Goal: Task Accomplishment & Management: Manage account settings

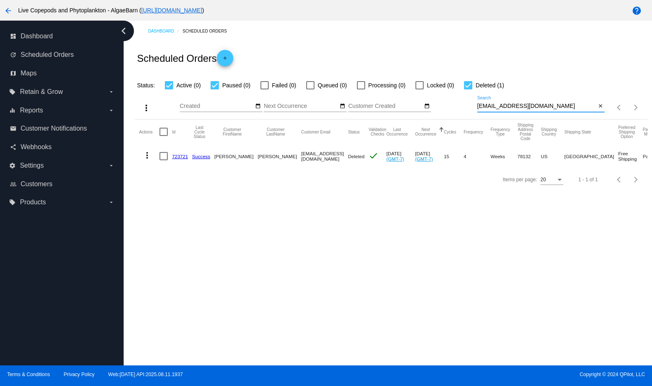
drag, startPoint x: 564, startPoint y: 117, endPoint x: 470, endPoint y: 111, distance: 93.7
click at [470, 111] on div "more_vert Aug Jan Feb Mar [DATE]" at bounding box center [391, 104] width 512 height 29
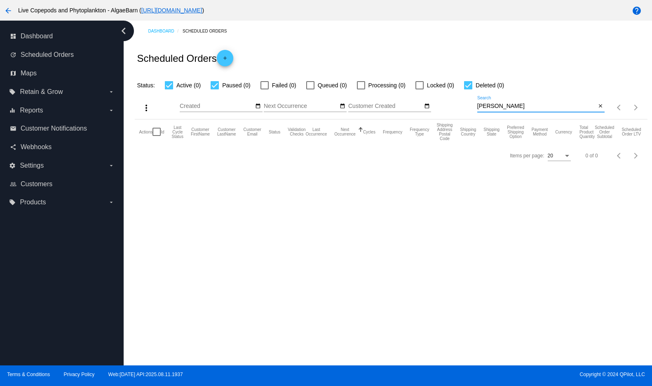
drag, startPoint x: 518, startPoint y: 118, endPoint x: 473, endPoint y: 119, distance: 44.9
click at [473, 119] on div "more_vert Aug Jan Feb Mar [DATE]" at bounding box center [391, 104] width 512 height 29
paste input "[EMAIL_ADDRESS][DOMAIN_NAME]"
type input "[EMAIL_ADDRESS][DOMAIN_NAME]"
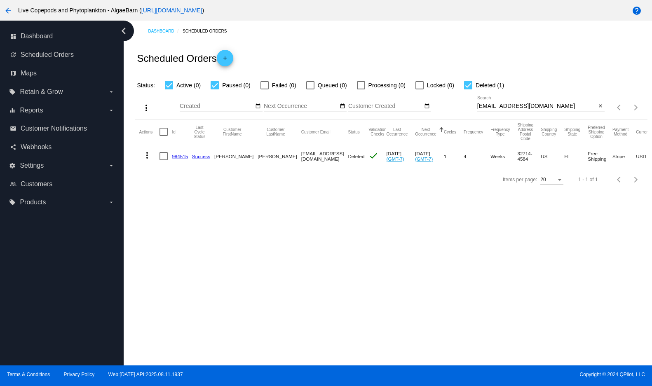
click at [542, 272] on div "Dashboard Scheduled Orders Scheduled Orders add Status: Active (0) Paused (0) F…" at bounding box center [388, 193] width 528 height 345
click at [150, 160] on mat-icon "more_vert" at bounding box center [147, 155] width 10 height 10
click at [174, 190] on span "View Event Logs" at bounding box center [187, 192] width 43 height 7
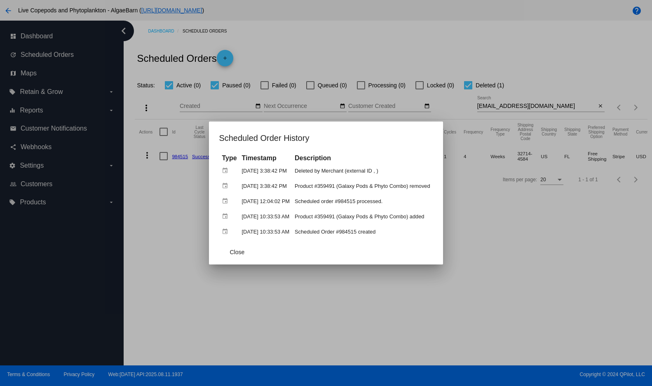
click at [556, 63] on div at bounding box center [326, 193] width 652 height 386
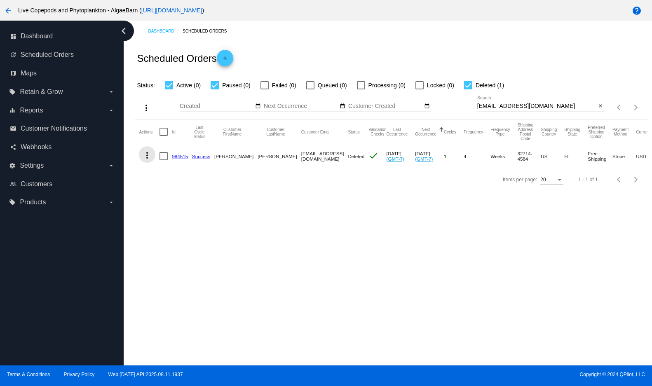
click at [152, 160] on mat-icon "more_vert" at bounding box center [147, 155] width 10 height 10
click at [172, 193] on span "View Event Logs" at bounding box center [187, 192] width 43 height 7
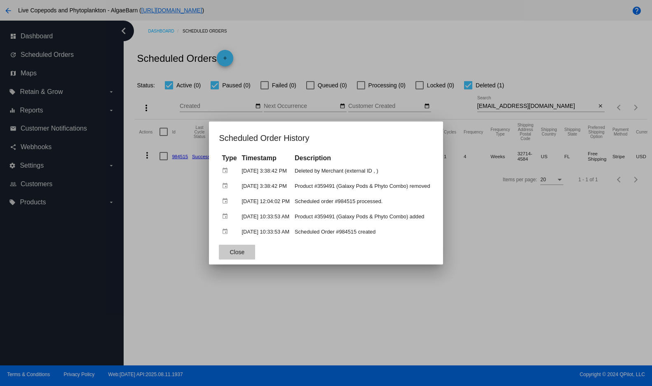
click at [219, 253] on button "Close" at bounding box center [237, 252] width 36 height 15
